Goal: Task Accomplishment & Management: Manage account settings

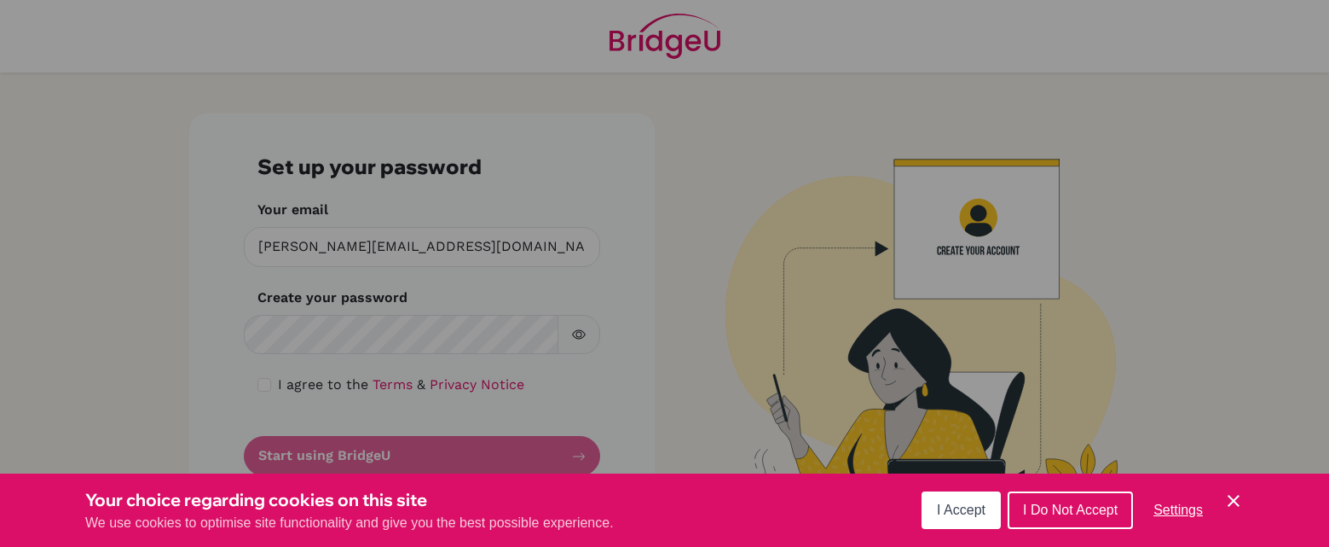
click at [958, 513] on span "I Accept" at bounding box center [961, 509] width 49 height 14
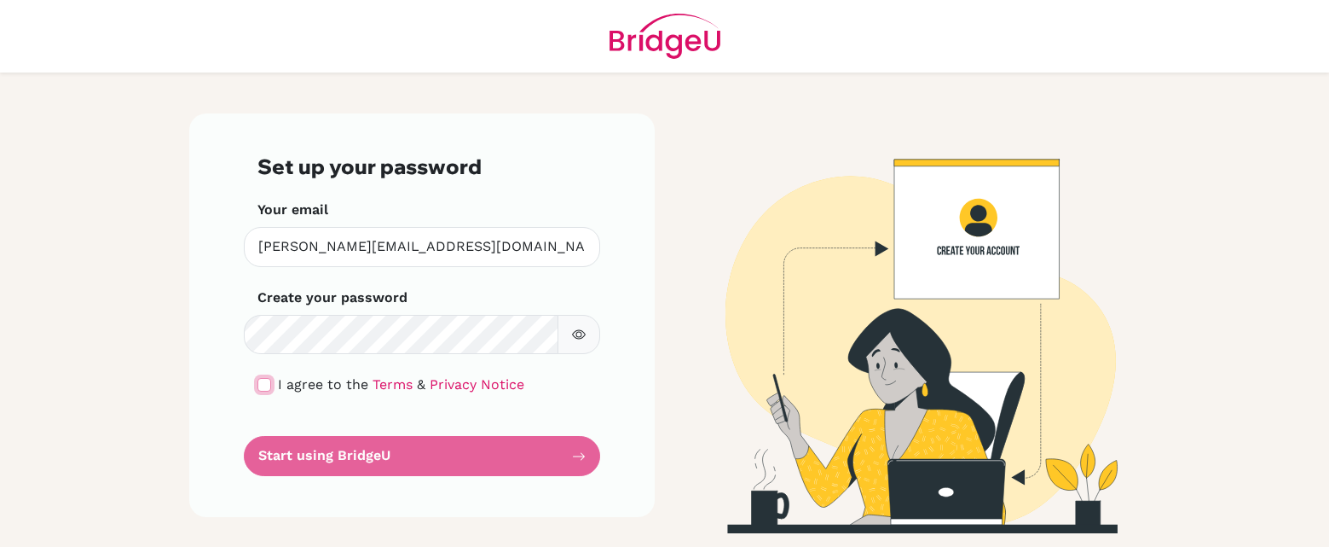
click at [263, 382] on input "checkbox" at bounding box center [265, 385] width 14 height 14
checkbox input "true"
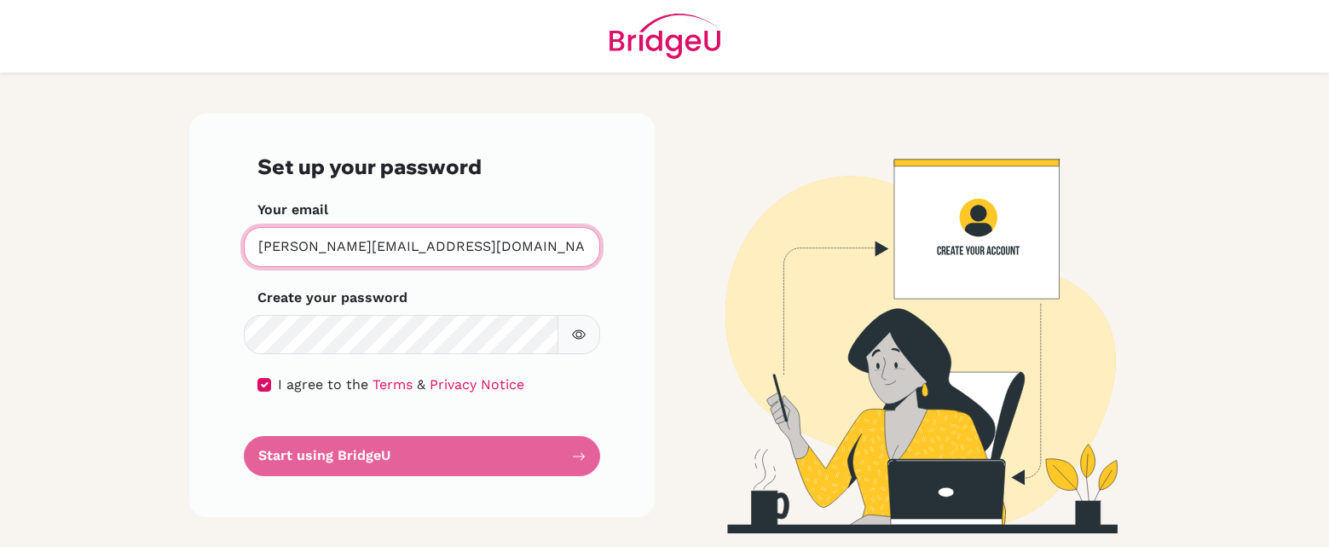
drag, startPoint x: 305, startPoint y: 249, endPoint x: 243, endPoint y: 241, distance: 62.7
click at [244, 241] on input "[PERSON_NAME][EMAIL_ADDRESS][DOMAIN_NAME]" at bounding box center [422, 247] width 356 height 40
type input "[EMAIL_ADDRESS][DOMAIN_NAME]"
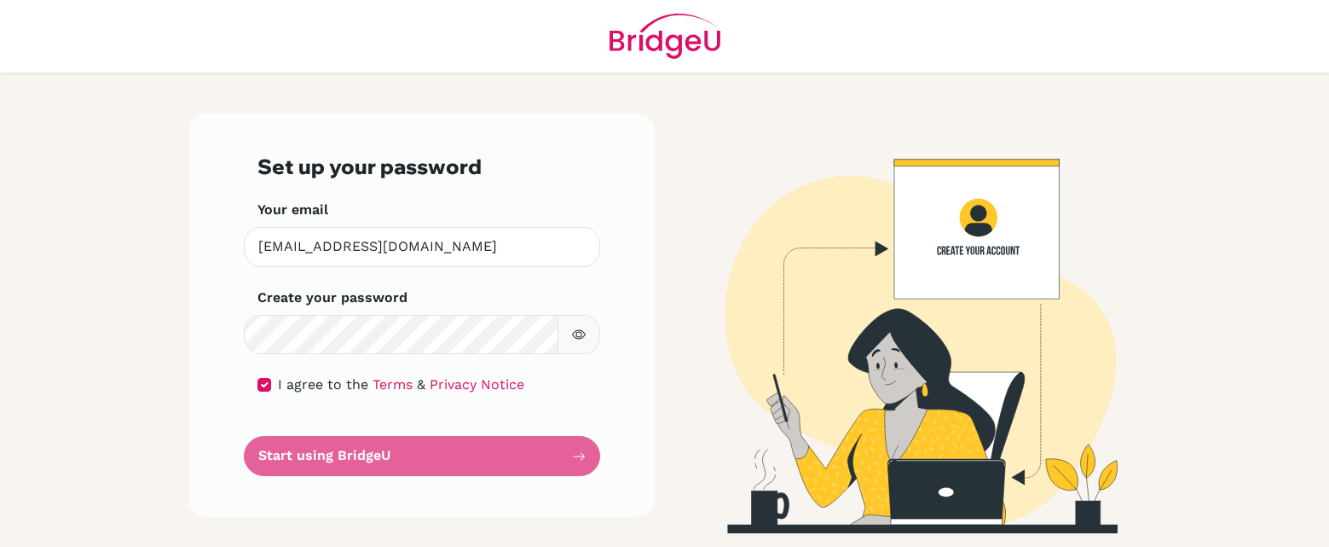
click at [467, 282] on form "Set up your password Your email [EMAIL_ADDRESS][DOMAIN_NAME] Invalid email Crea…" at bounding box center [422, 314] width 329 height 321
click at [579, 339] on icon "button" at bounding box center [579, 334] width 14 height 14
click at [666, 270] on img at bounding box center [908, 323] width 972 height 420
